Goal: Information Seeking & Learning: Find specific fact

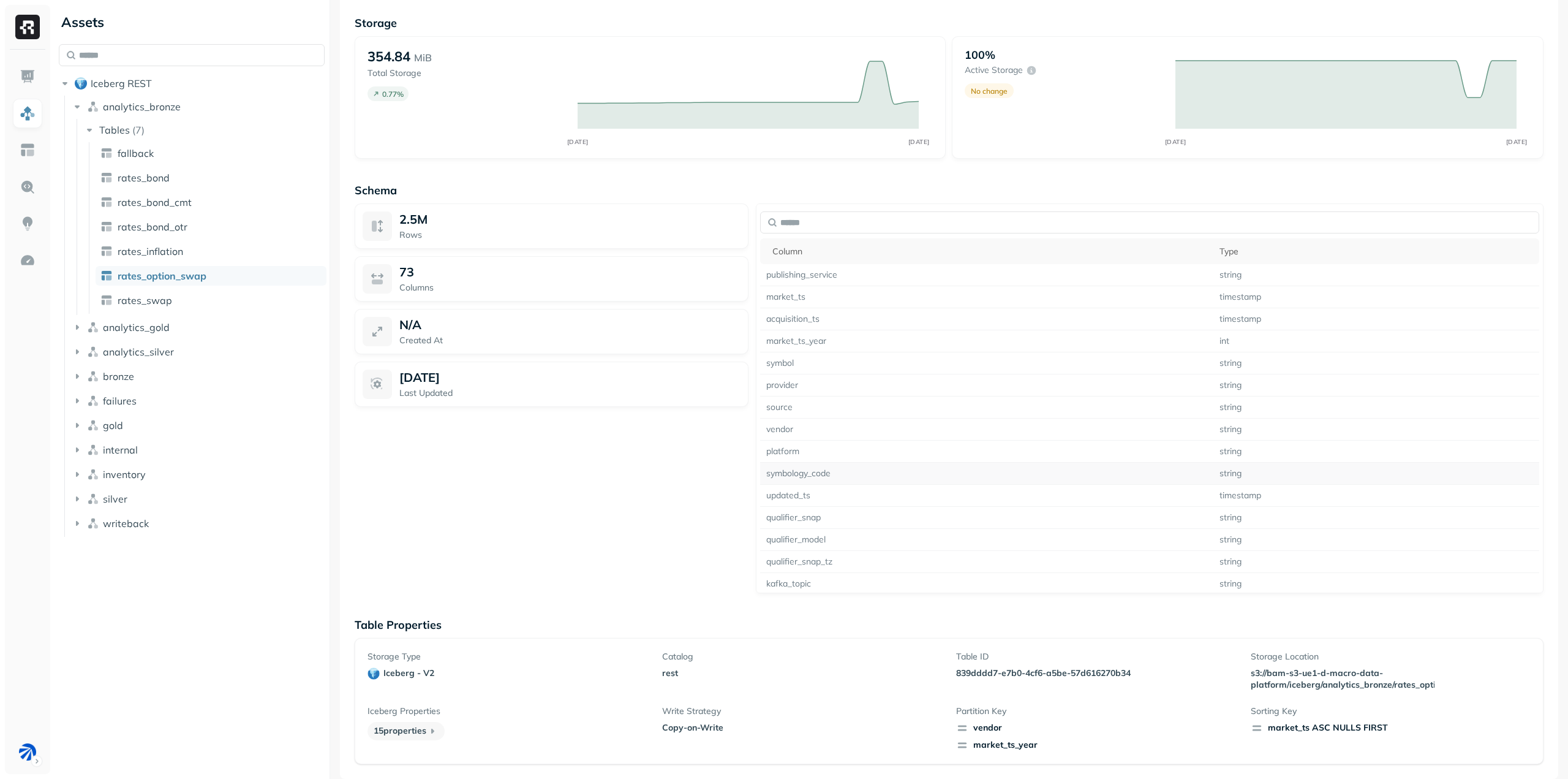
scroll to position [640, 0]
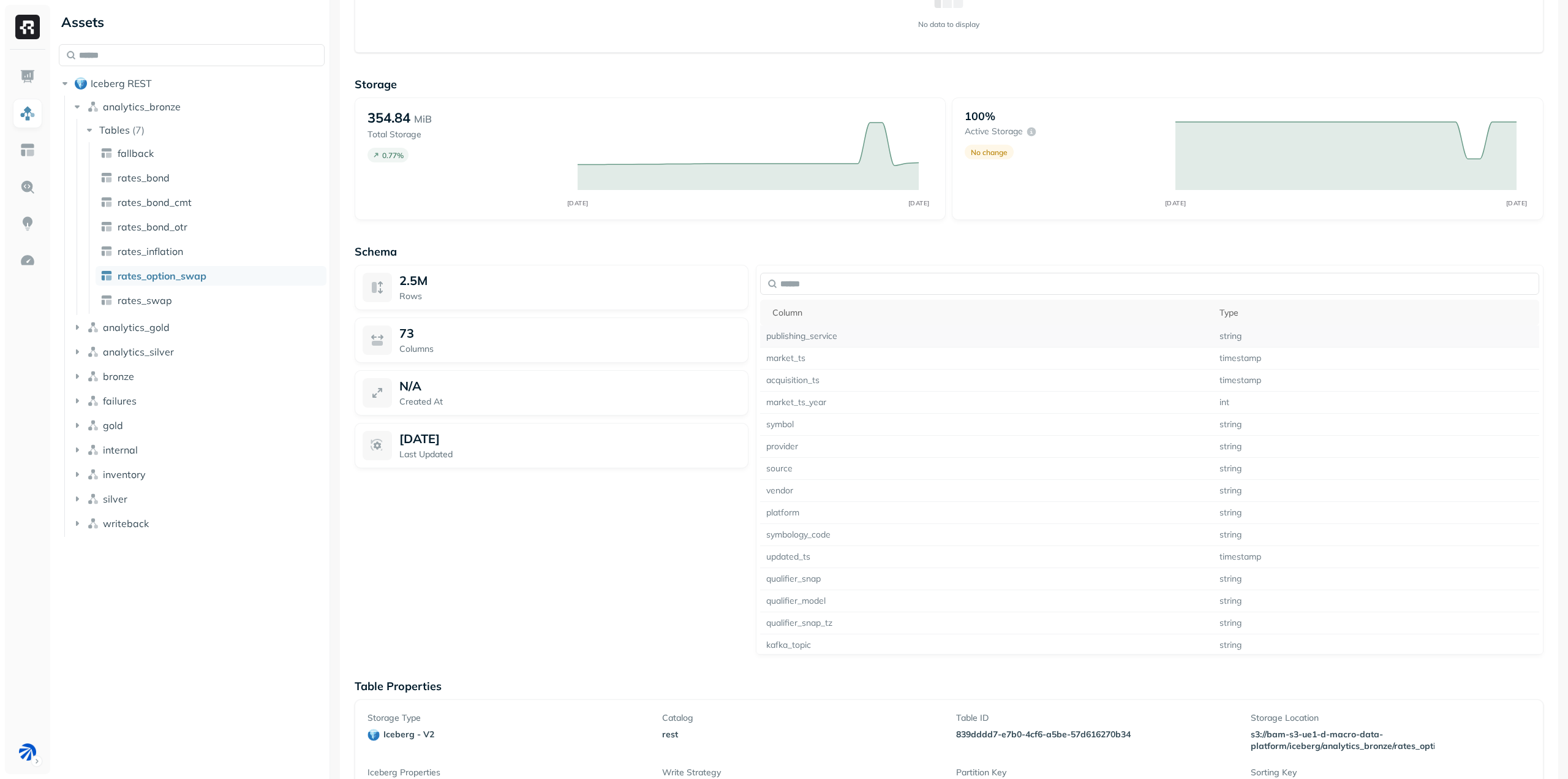
click at [803, 337] on td "publishing_service" at bounding box center [987, 336] width 454 height 22
click at [818, 332] on td "publishing_service" at bounding box center [987, 336] width 454 height 22
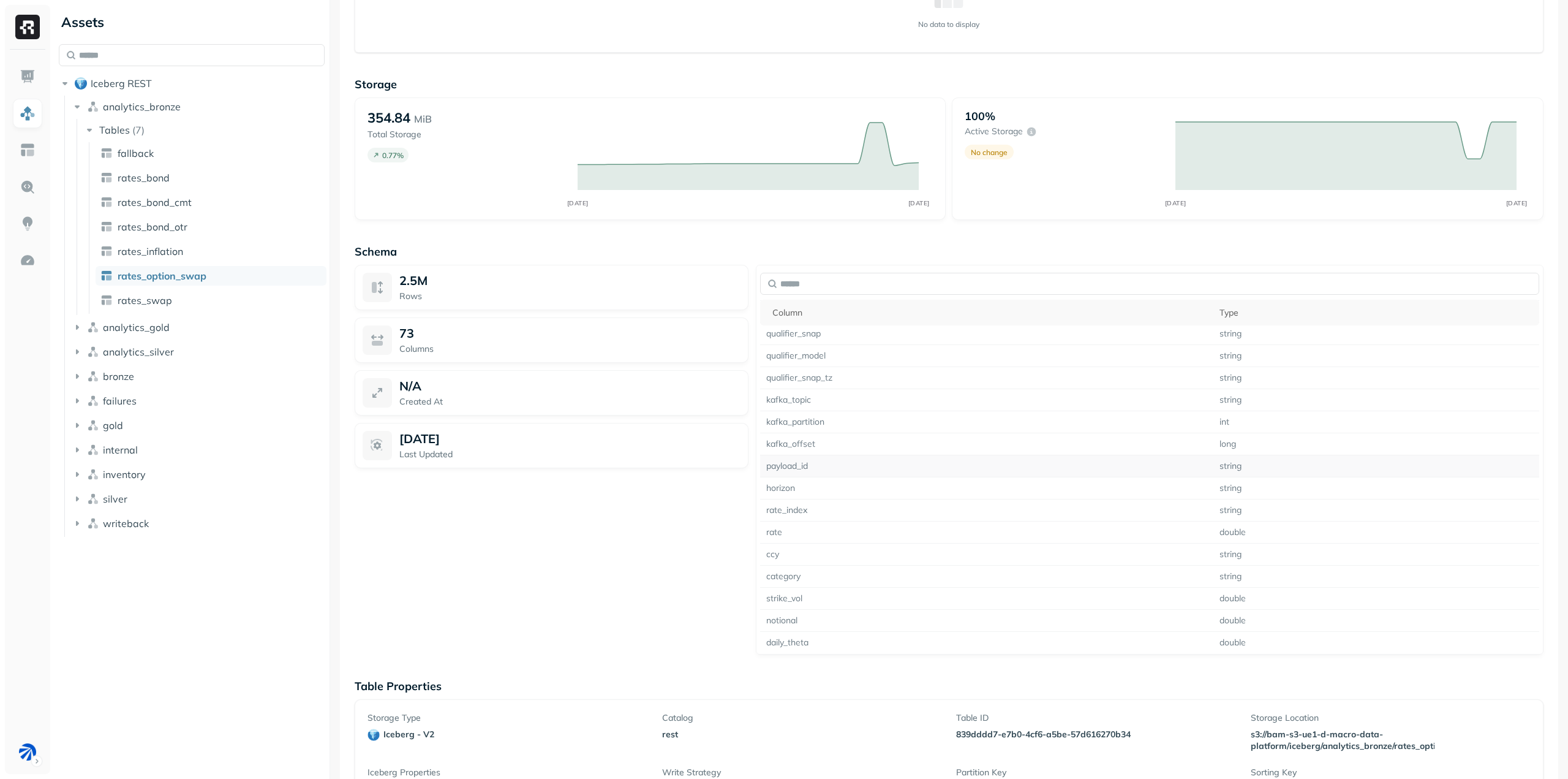
click at [792, 467] on td "payload_id" at bounding box center [987, 466] width 454 height 22
copy td "payload_id"
click at [894, 459] on td "payload_id" at bounding box center [987, 466] width 454 height 22
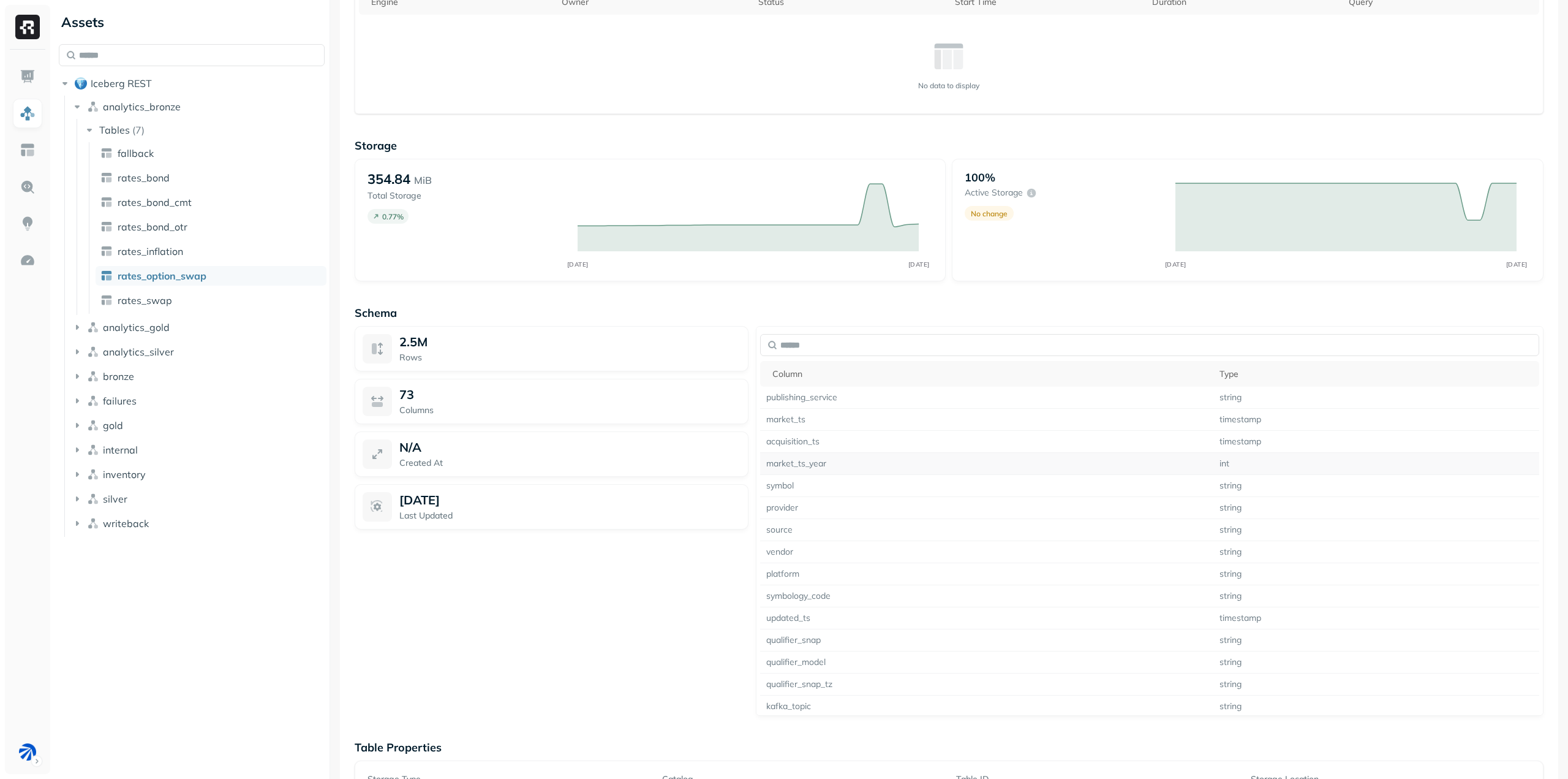
click at [797, 464] on td "market_ts_year" at bounding box center [987, 464] width 454 height 22
copy td "market_ts_year"
click at [796, 415] on td "market_ts" at bounding box center [987, 420] width 454 height 22
click at [796, 421] on td "market_ts" at bounding box center [987, 420] width 454 height 22
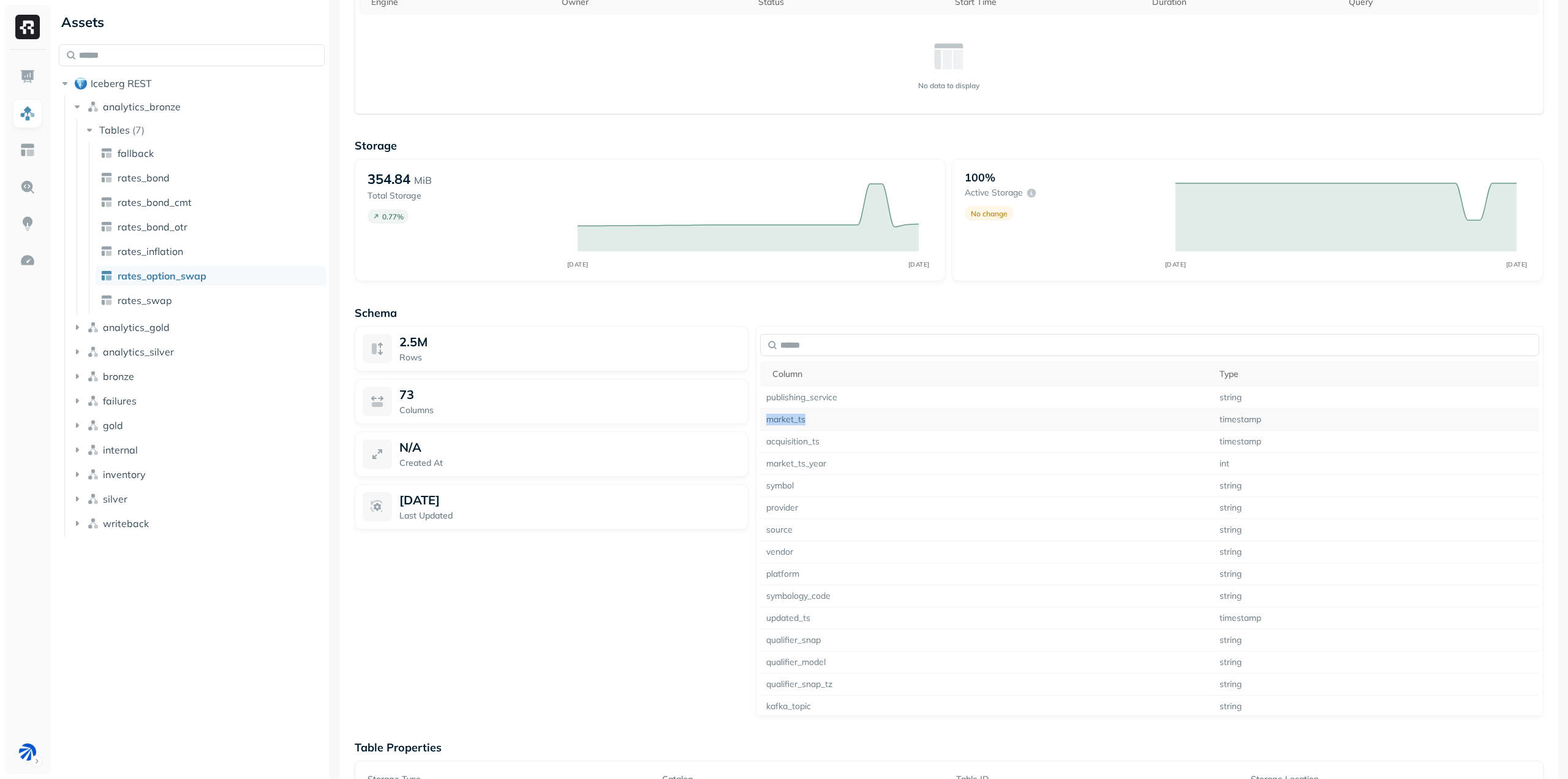
click at [796, 421] on td "market_ts" at bounding box center [987, 420] width 454 height 22
copy td "market_ts"
